Goal: Task Accomplishment & Management: Use online tool/utility

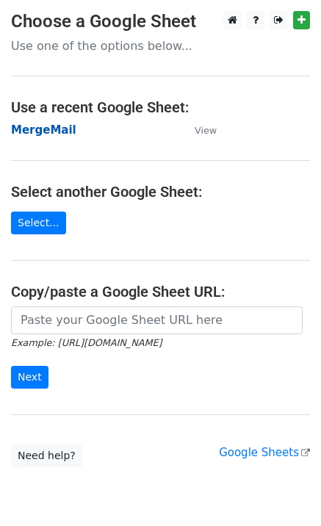
click at [57, 132] on strong "MergeMail" at bounding box center [43, 129] width 65 height 13
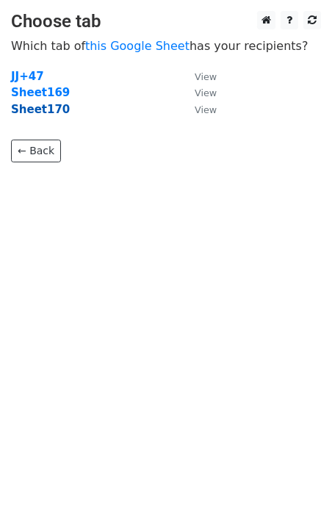
click at [36, 115] on strong "Sheet170" at bounding box center [40, 109] width 59 height 13
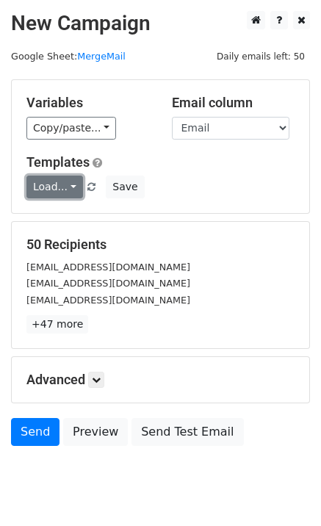
click at [57, 192] on link "Load..." at bounding box center [54, 187] width 57 height 23
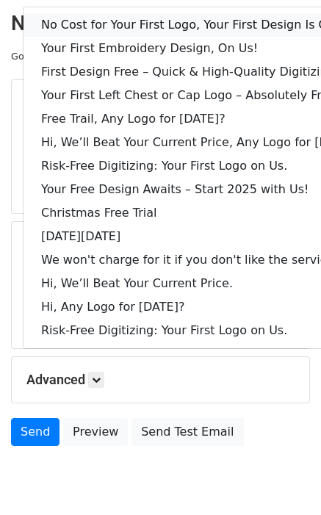
click at [190, 22] on link "No Cost for Your First Logo, Your First Design Is On Us!" at bounding box center [201, 25] width 355 height 24
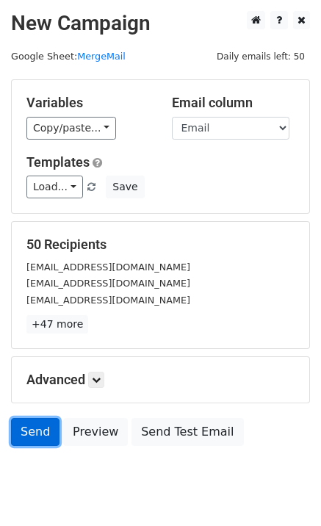
click at [43, 438] on link "Send" at bounding box center [35, 432] width 48 height 28
